Goal: Task Accomplishment & Management: Use online tool/utility

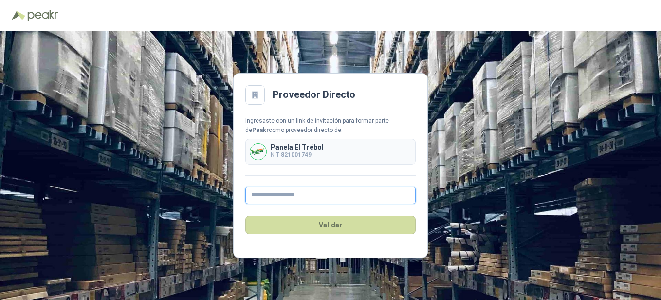
click at [300, 197] on input "text" at bounding box center [330, 195] width 170 height 18
type input "**********"
click at [327, 223] on button "Validar" at bounding box center [330, 225] width 170 height 18
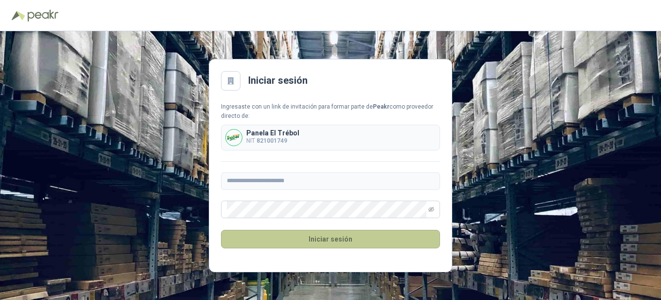
click at [329, 241] on button "Iniciar sesión" at bounding box center [330, 239] width 219 height 18
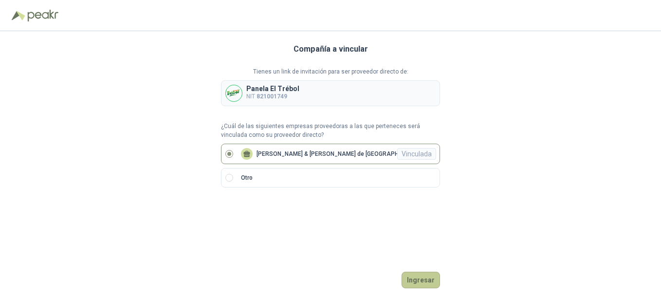
click at [414, 280] on button "Ingresar" at bounding box center [420, 279] width 38 height 17
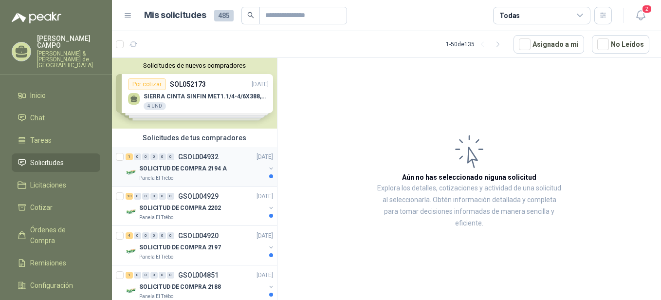
click at [162, 168] on p "SOLICITUD DE COMPRA 2194 A" at bounding box center [183, 168] width 88 height 9
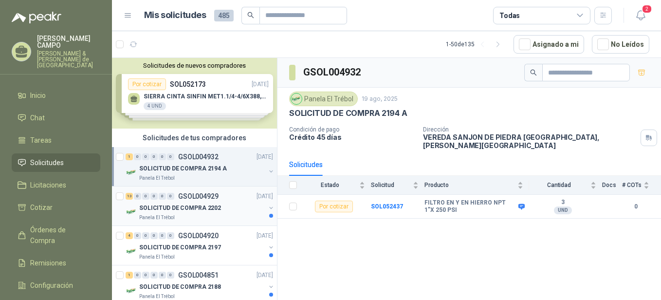
click at [181, 208] on p "SOLICITUD DE COMPRA 2202" at bounding box center [180, 207] width 82 height 9
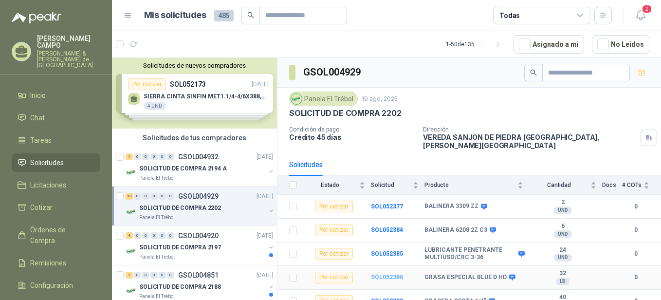
click at [393, 273] on b "SOL052386" at bounding box center [387, 276] width 32 height 7
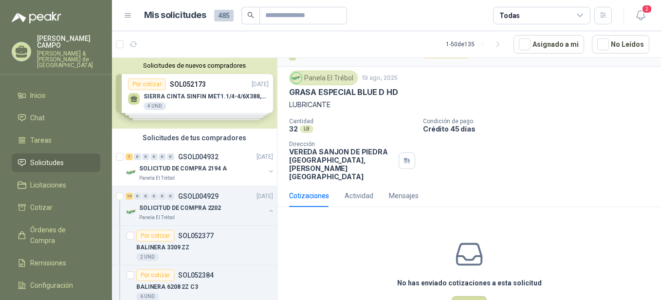
scroll to position [38, 0]
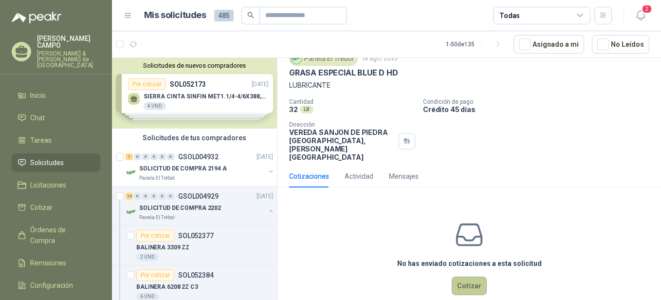
click at [466, 276] on button "Cotizar" at bounding box center [468, 285] width 35 height 18
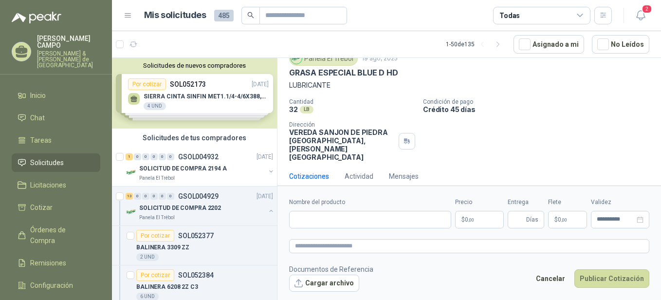
scroll to position [32, 0]
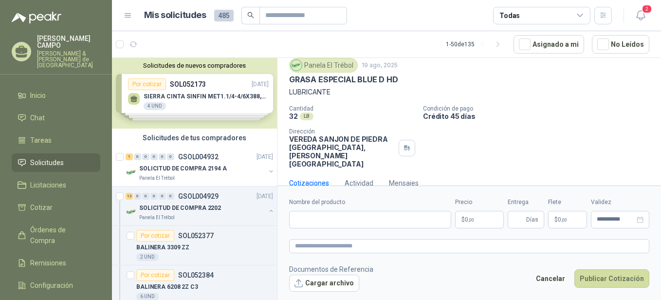
click at [659, 284] on form "**********" at bounding box center [468, 244] width 383 height 118
click at [216, 240] on div "Por cotizar SOL052377" at bounding box center [204, 236] width 137 height 12
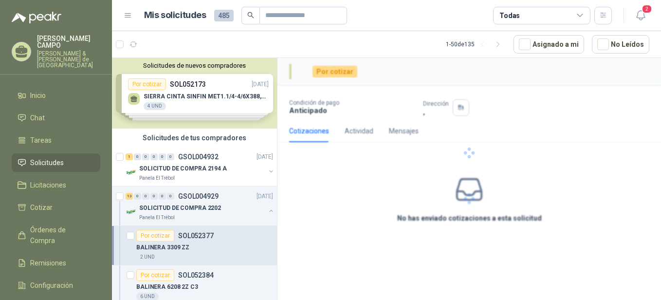
click at [216, 240] on div "Por cotizar SOL052377" at bounding box center [204, 236] width 137 height 12
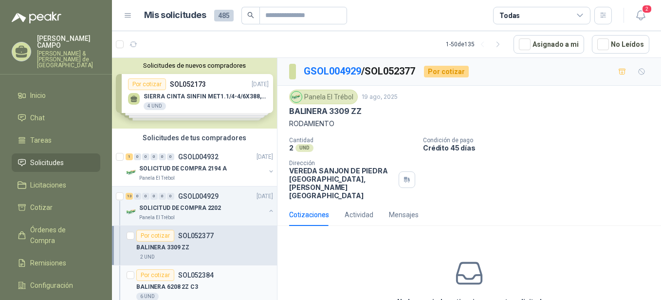
click at [206, 291] on div "BALINERA 6208 2Z C3" at bounding box center [204, 287] width 137 height 12
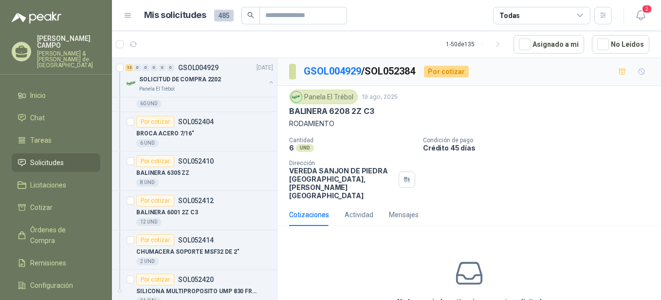
scroll to position [644, 0]
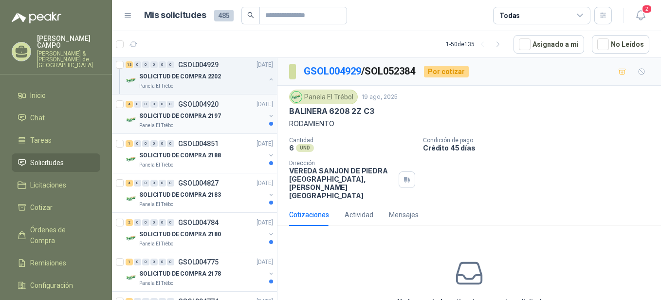
click at [180, 127] on div "Panela El Trébol" at bounding box center [202, 126] width 126 height 8
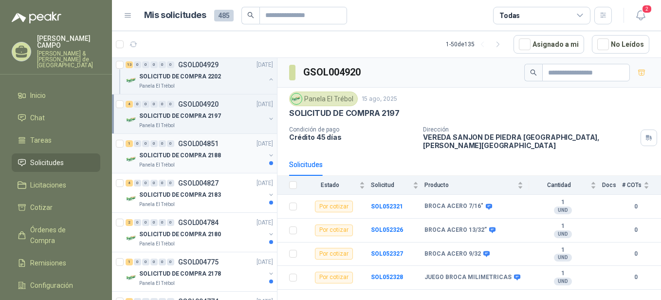
click at [185, 150] on div "SOLICITUD DE COMPRA 2188" at bounding box center [202, 155] width 126 height 12
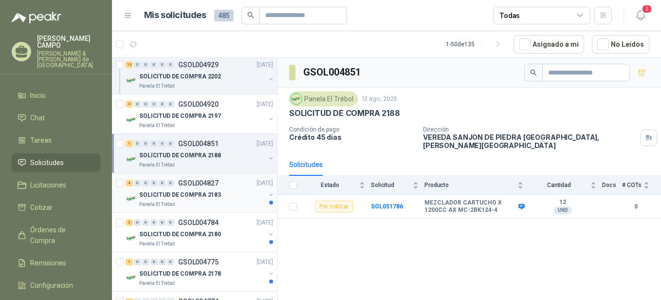
click at [192, 193] on p "SOLICITUD DE COMPRA 2183" at bounding box center [180, 194] width 82 height 9
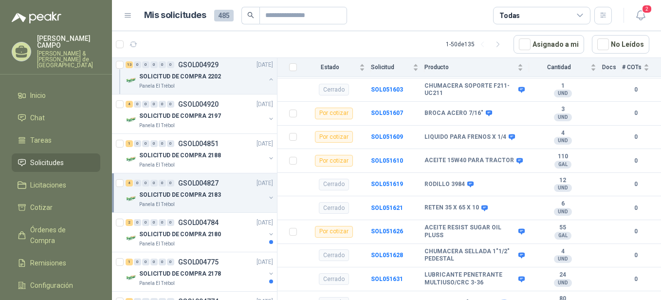
scroll to position [168, 0]
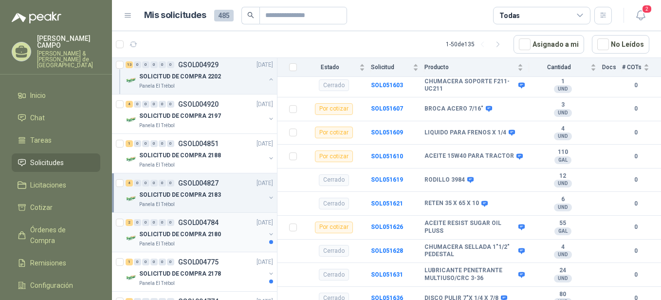
click at [179, 239] on div "SOLICITUD DE COMPRA 2180" at bounding box center [202, 234] width 126 height 12
